Goal: Find specific page/section: Find specific page/section

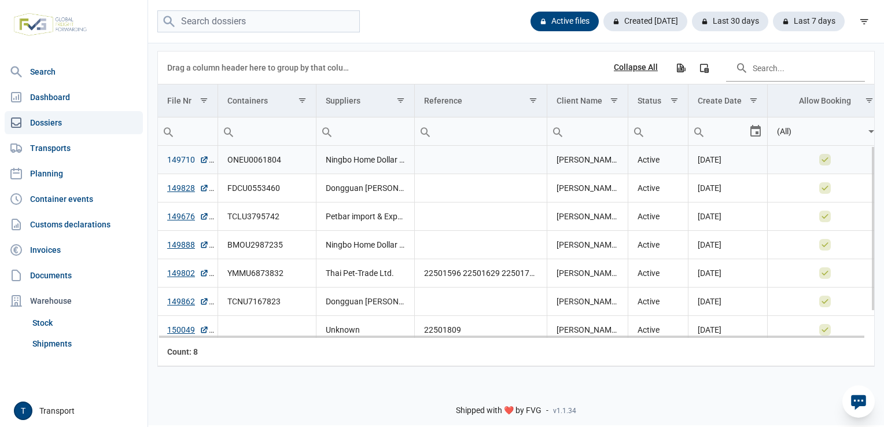
click at [179, 158] on link "149710" at bounding box center [188, 160] width 42 height 12
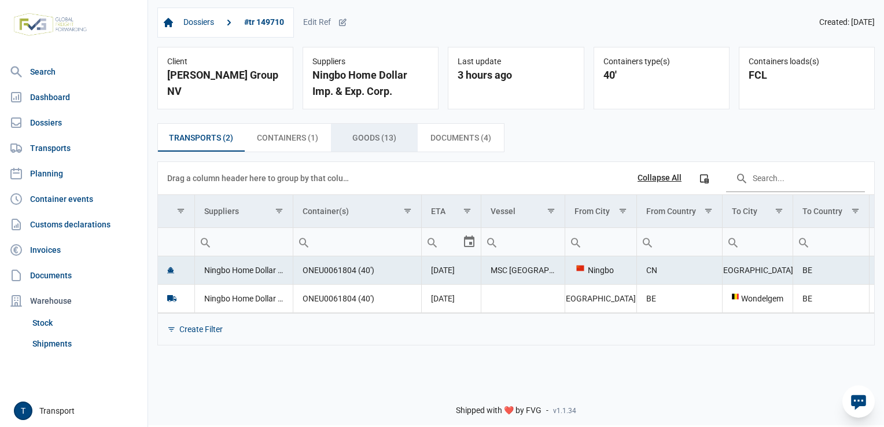
click at [368, 144] on span "Goods (13) Goods (13)" at bounding box center [374, 138] width 44 height 14
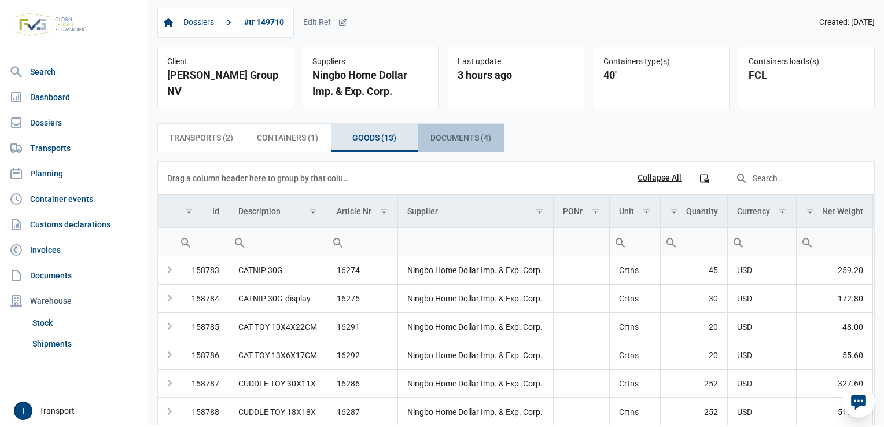
click at [453, 138] on span "Documents (4) Documents (4)" at bounding box center [460, 138] width 61 height 14
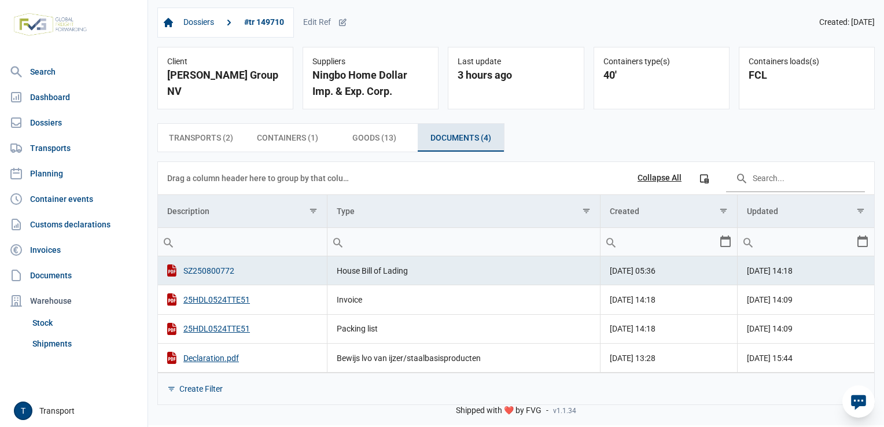
click at [193, 270] on div "SZ250800772" at bounding box center [242, 270] width 150 height 12
click at [229, 302] on div "25HDL0524TTE51" at bounding box center [242, 299] width 150 height 12
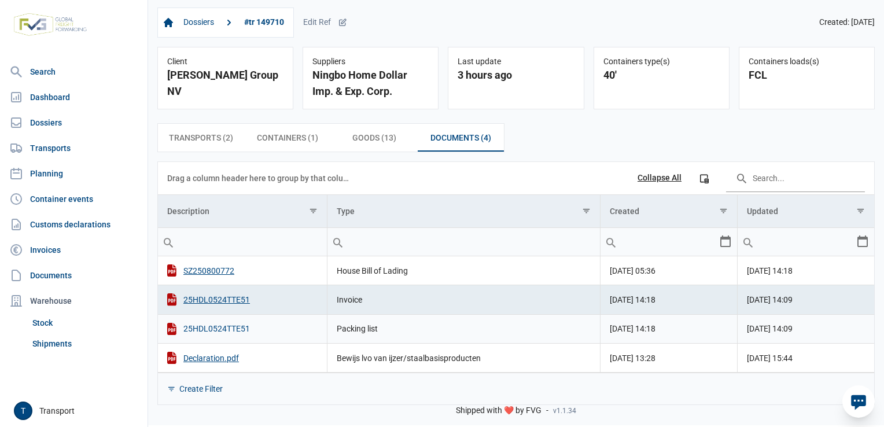
click at [206, 326] on div "25HDL0524TTE51" at bounding box center [242, 329] width 150 height 12
